Goal: Communication & Community: Answer question/provide support

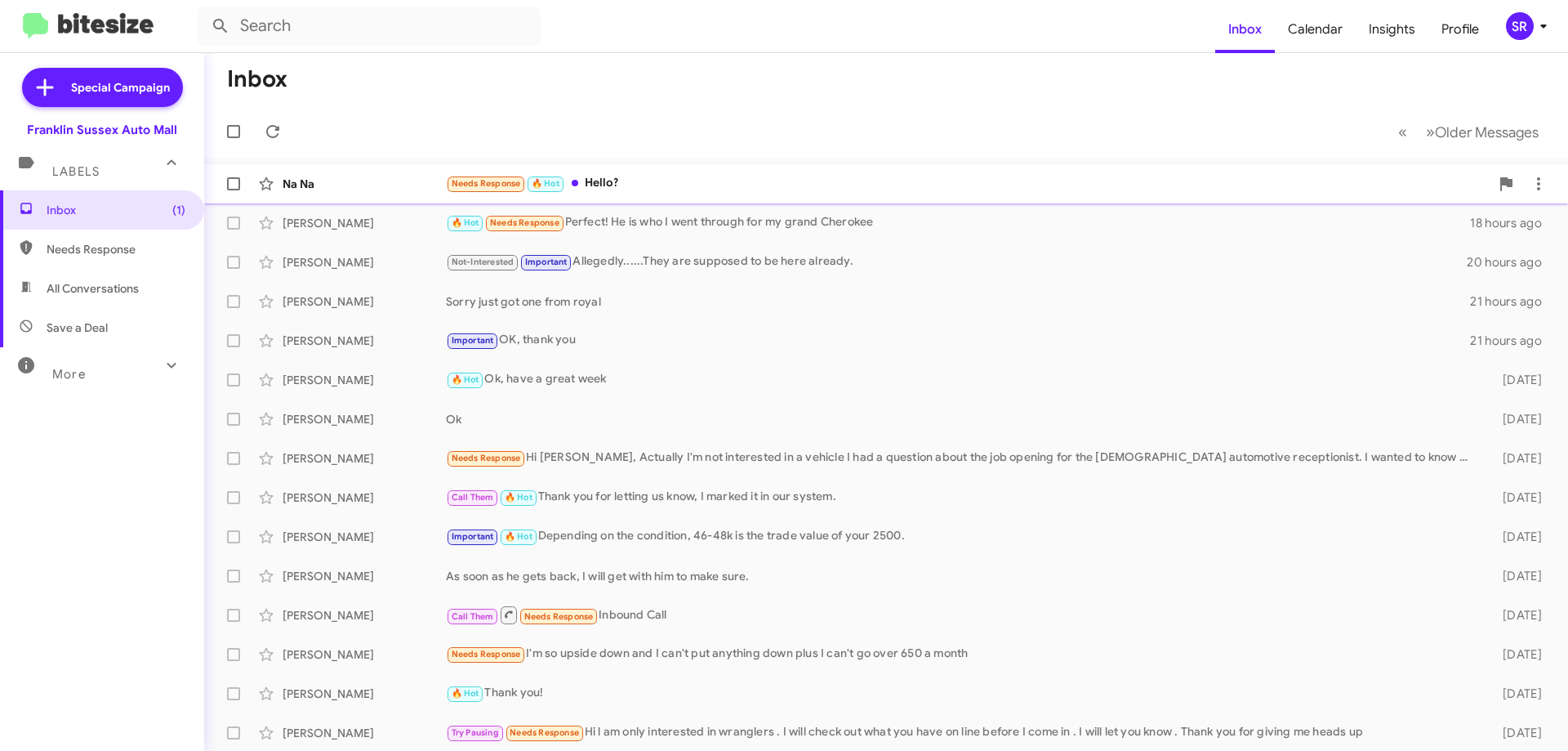
click at [609, 182] on div "Needs Response 🔥 Hot Hello?" at bounding box center [967, 182] width 1044 height 19
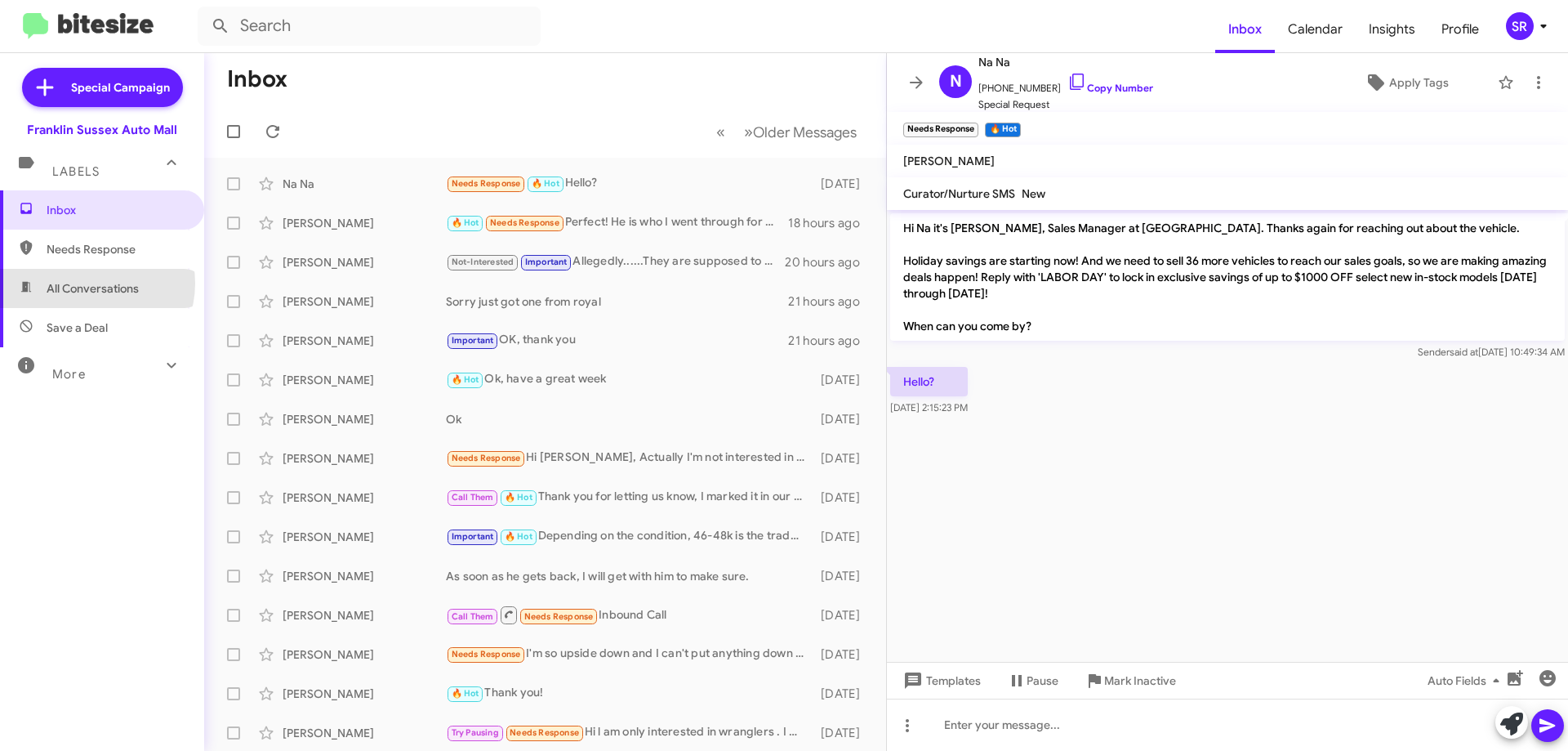
click at [94, 284] on span "All Conversations" at bounding box center [92, 288] width 92 height 17
type input "in:all-conversations"
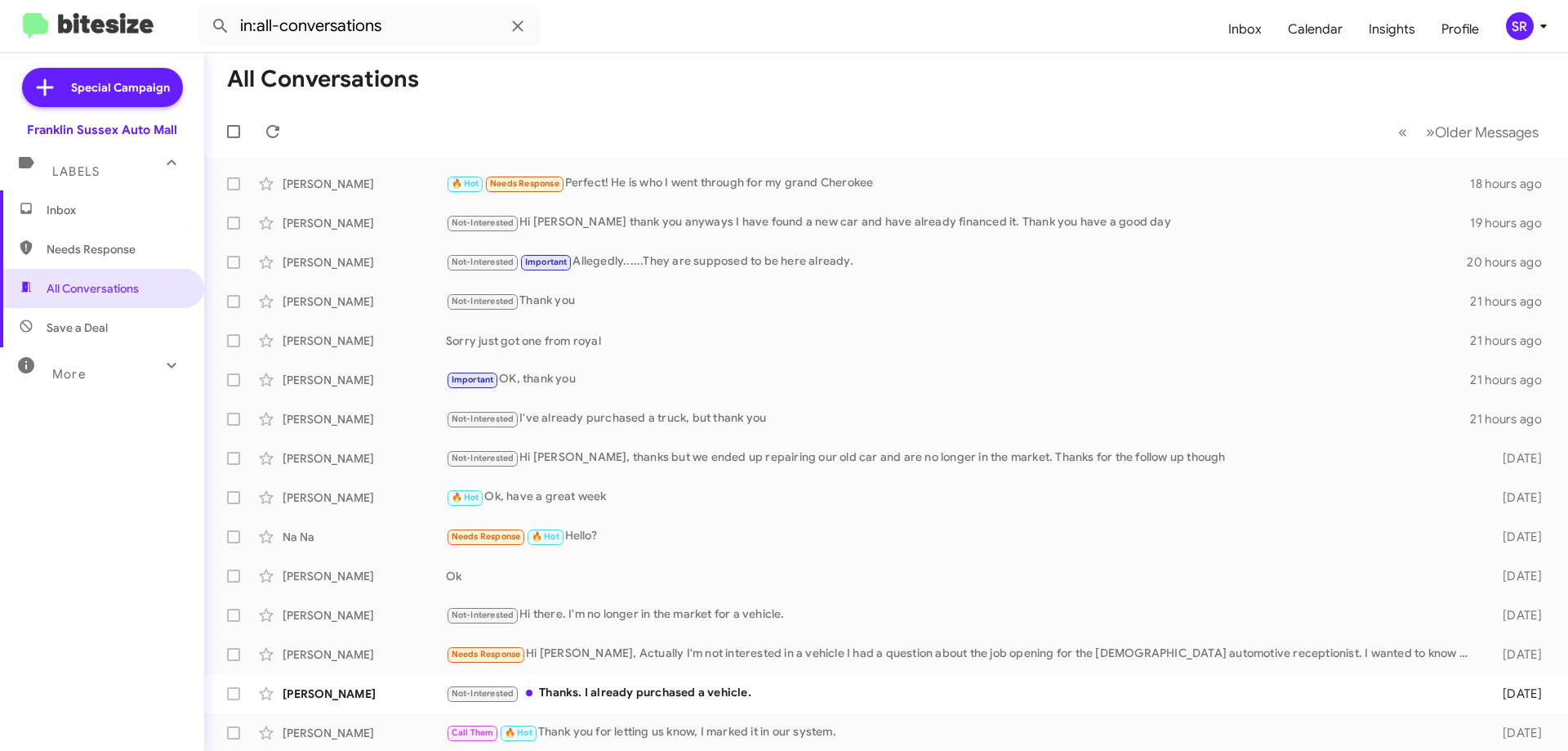
click at [67, 214] on span "Inbox" at bounding box center [116, 210] width 139 height 17
